Goal: Task Accomplishment & Management: Use online tool/utility

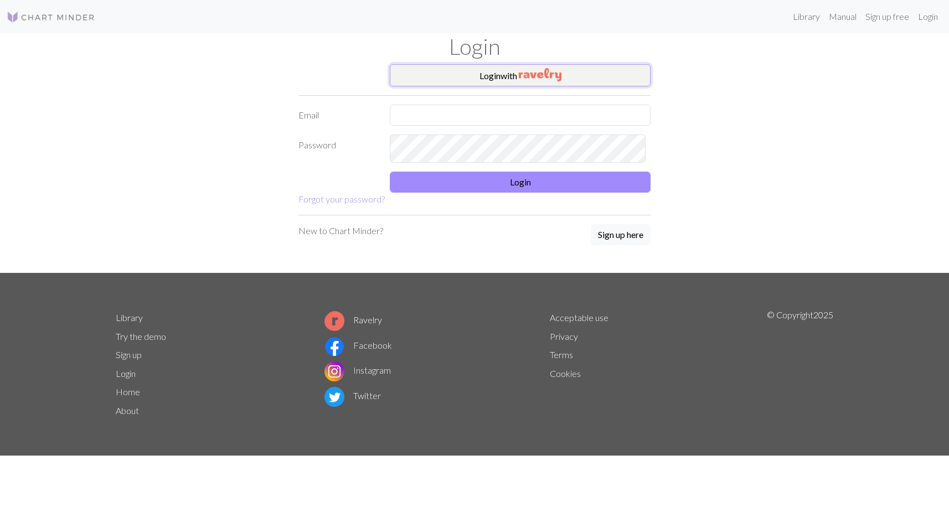
click at [522, 86] on button "Login with" at bounding box center [520, 75] width 261 height 22
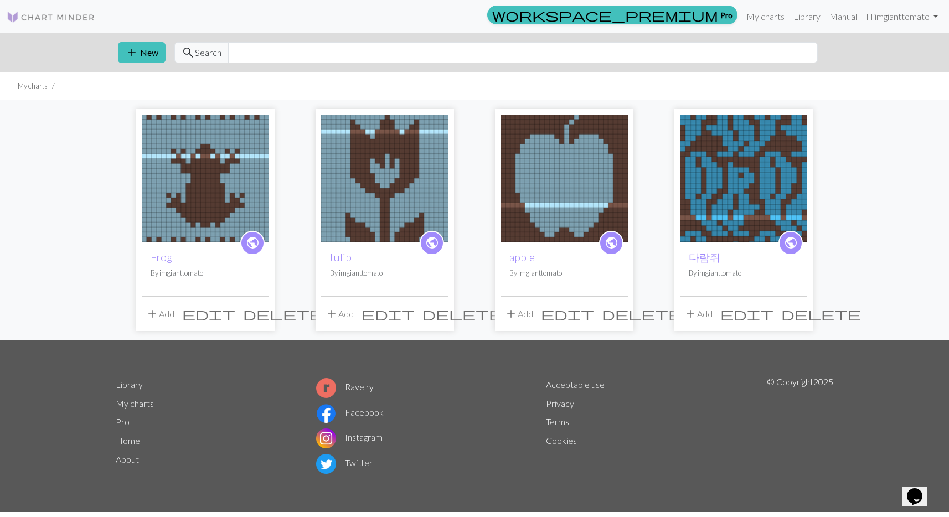
click at [253, 235] on img at bounding box center [205, 178] width 127 height 127
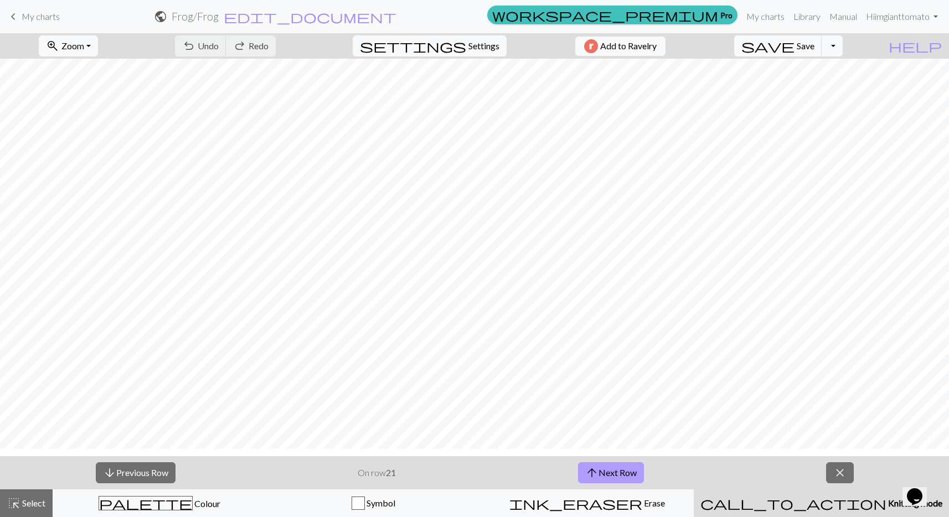
click at [629, 483] on button "arrow_upward Next Row" at bounding box center [611, 472] width 66 height 21
click at [618, 480] on button "arrow_upward Next Row" at bounding box center [611, 472] width 66 height 21
click at [606, 483] on button "arrow_upward Next Row" at bounding box center [611, 472] width 66 height 21
click at [605, 489] on div "arrow_downward Previous Row On row 24 arrow_upward Next Row close" at bounding box center [474, 472] width 949 height 33
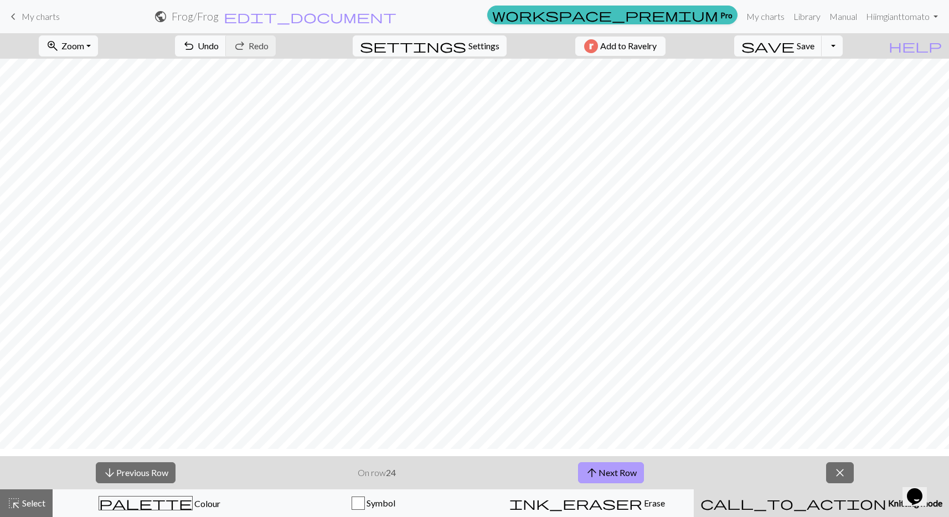
click at [615, 477] on button "arrow_upward Next Row" at bounding box center [611, 472] width 66 height 21
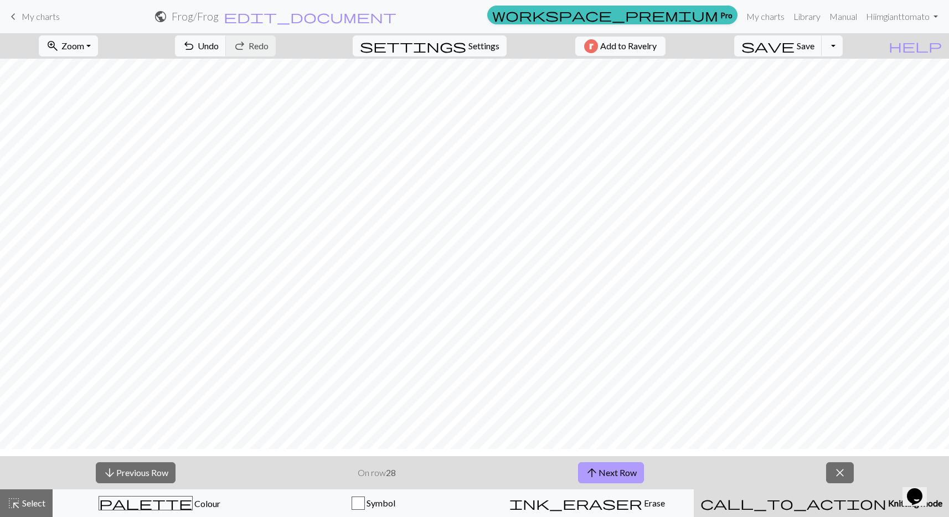
click at [615, 477] on button "arrow_upward Next Row" at bounding box center [611, 472] width 66 height 21
click at [598, 481] on span "arrow_upward" at bounding box center [591, 473] width 13 height 16
click at [603, 473] on button "arrow_upward Next Row" at bounding box center [611, 472] width 66 height 21
click at [794, 54] on span "save" at bounding box center [767, 46] width 53 height 16
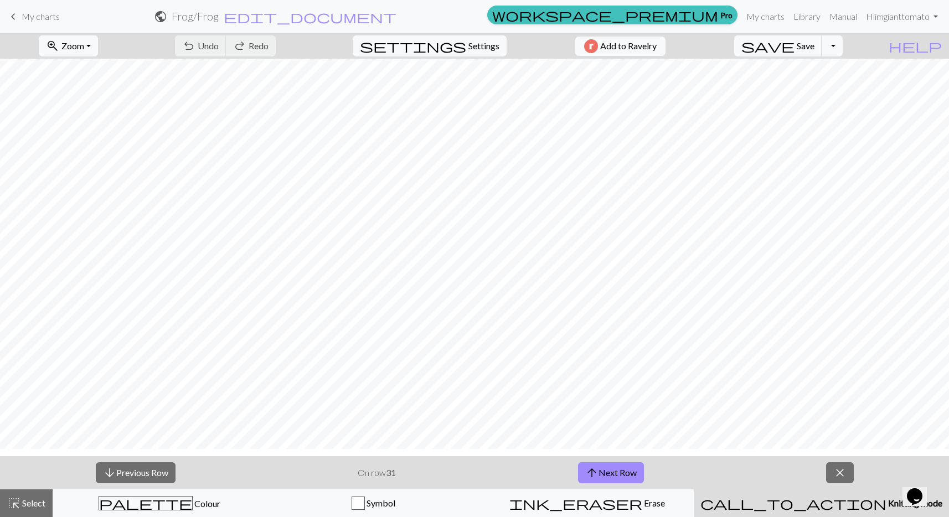
click at [54, 22] on span "My charts" at bounding box center [41, 16] width 38 height 11
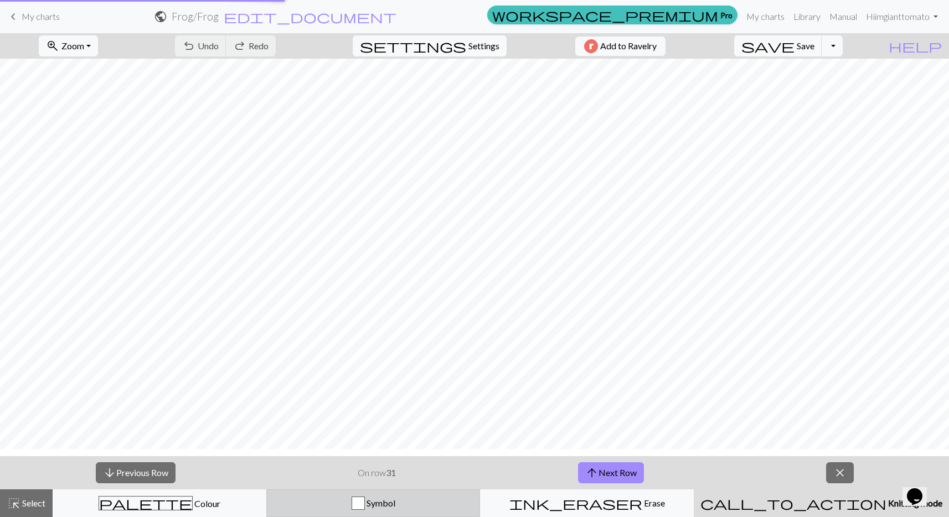
scroll to position [4, 0]
